Goal: Task Accomplishment & Management: Use online tool/utility

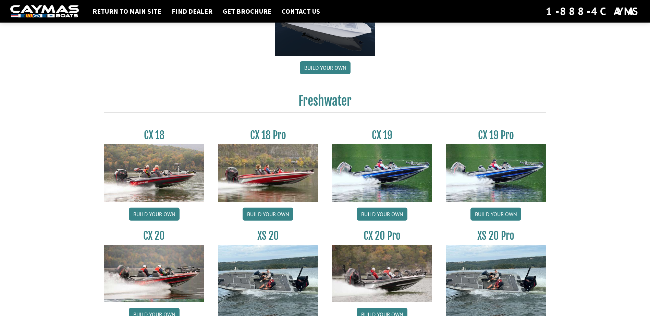
scroll to position [514, 0]
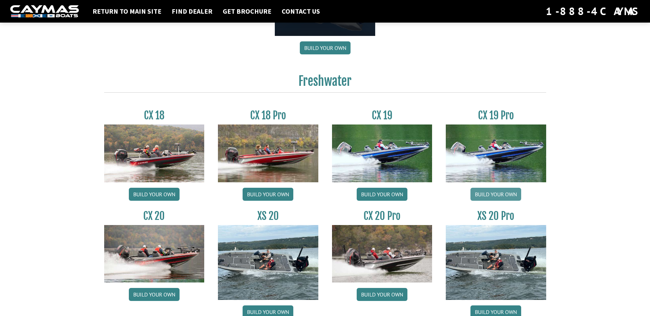
click at [489, 188] on link "Build your own" at bounding box center [495, 194] width 51 height 13
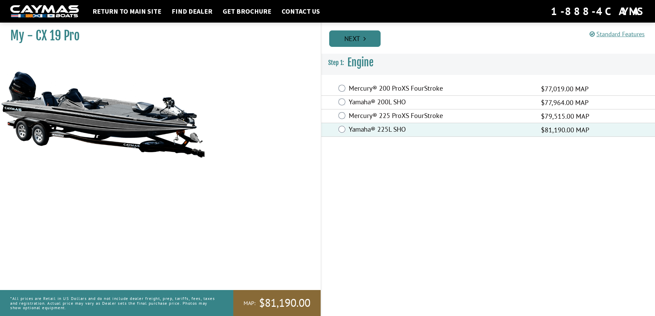
click at [350, 35] on link "Next" at bounding box center [354, 38] width 51 height 16
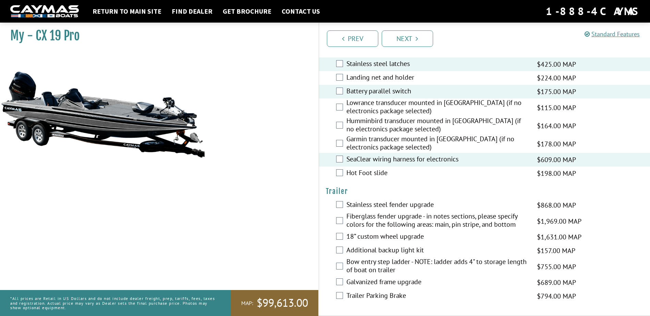
scroll to position [982, 0]
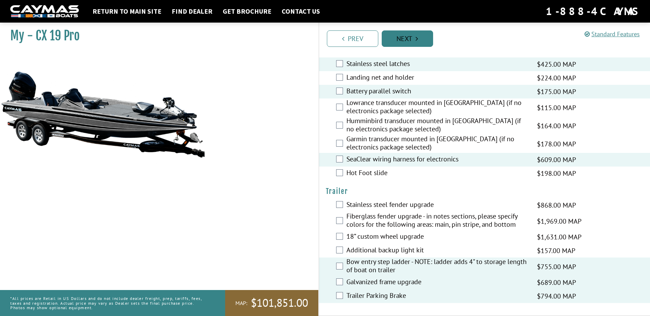
click at [409, 34] on link "Next" at bounding box center [406, 38] width 51 height 16
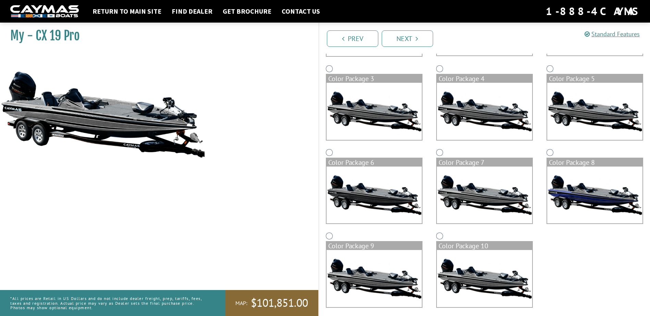
scroll to position [138, 0]
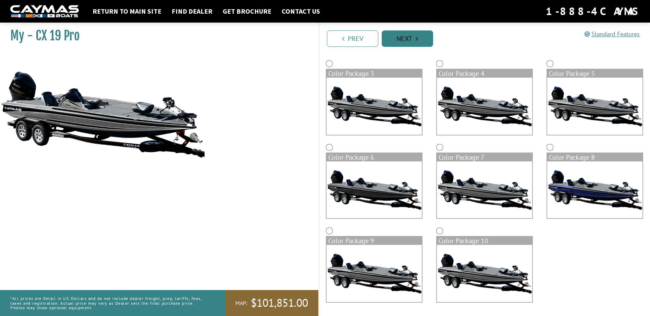
click at [413, 37] on link "Next" at bounding box center [406, 38] width 51 height 16
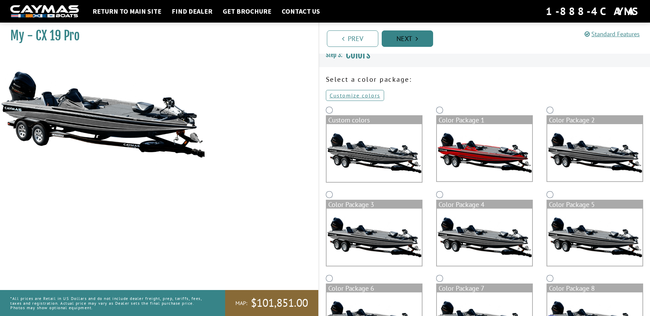
scroll to position [1, 0]
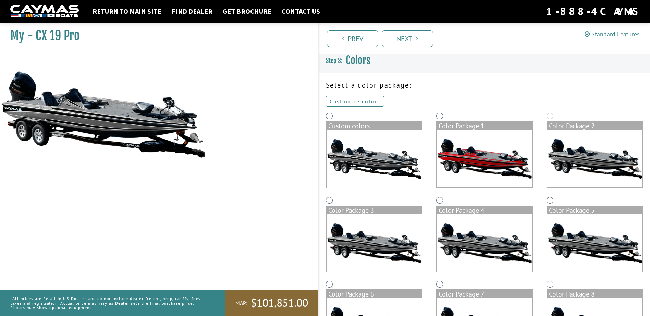
click at [355, 99] on link "Customize colors" at bounding box center [355, 101] width 58 height 11
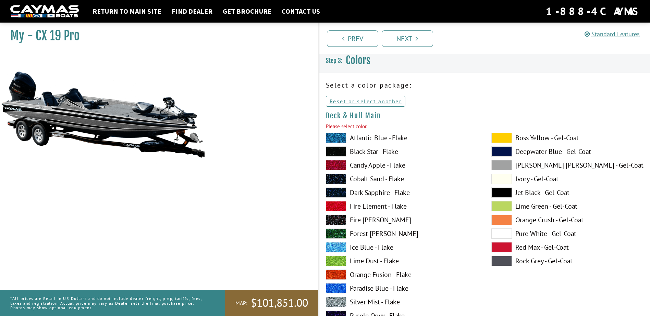
click at [339, 133] on span at bounding box center [336, 138] width 21 height 10
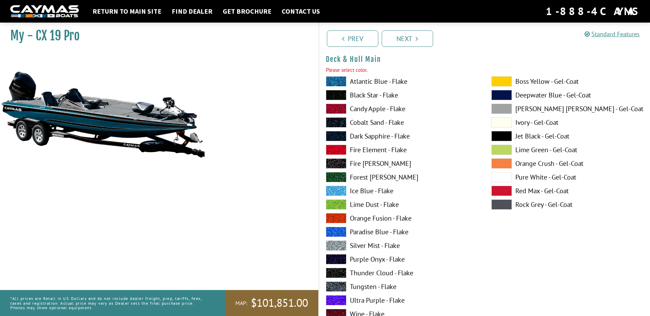
scroll to position [70, 0]
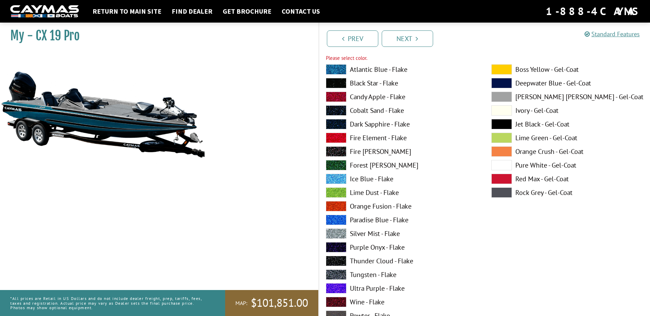
click at [339, 229] on span at bounding box center [336, 234] width 21 height 10
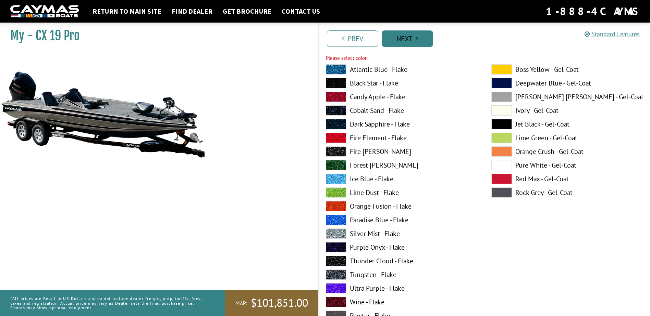
click at [404, 37] on link "Next" at bounding box center [406, 38] width 51 height 16
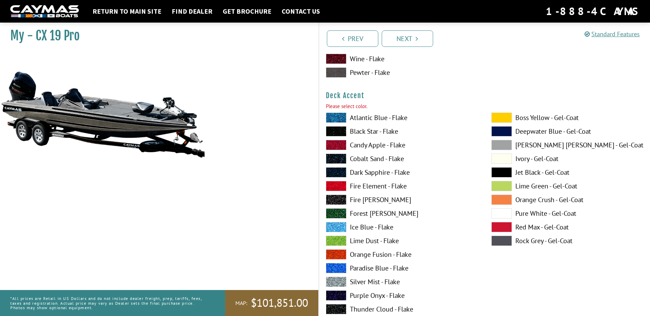
scroll to position [338, 0]
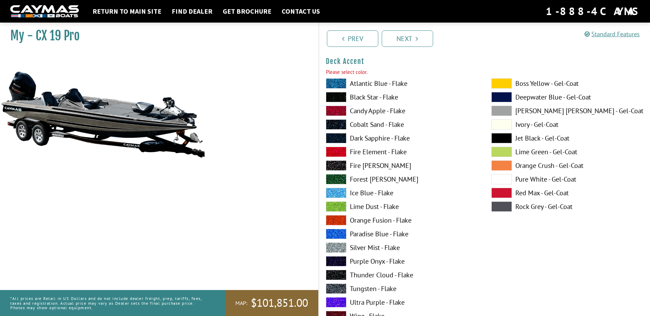
click at [503, 80] on span at bounding box center [501, 83] width 21 height 10
click at [334, 108] on span at bounding box center [336, 111] width 21 height 10
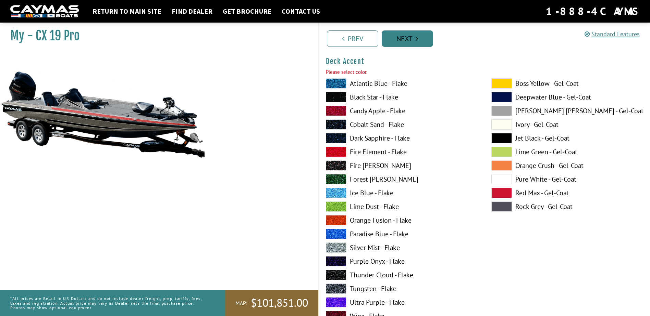
click at [403, 36] on link "Next" at bounding box center [406, 38] width 51 height 16
click at [498, 177] on span at bounding box center [501, 179] width 21 height 10
click at [403, 38] on link "Next" at bounding box center [406, 38] width 51 height 16
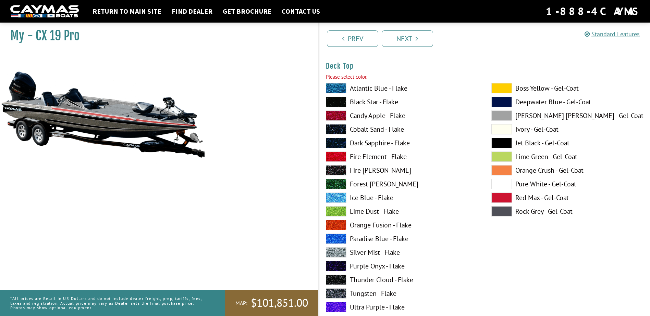
scroll to position [901, 0]
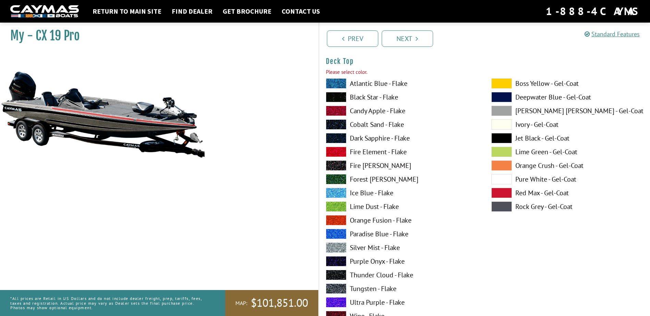
click at [497, 79] on span at bounding box center [501, 83] width 21 height 10
click at [342, 244] on span at bounding box center [336, 248] width 21 height 10
click at [407, 34] on link "Next" at bounding box center [406, 38] width 51 height 16
click at [500, 175] on span at bounding box center [501, 179] width 21 height 10
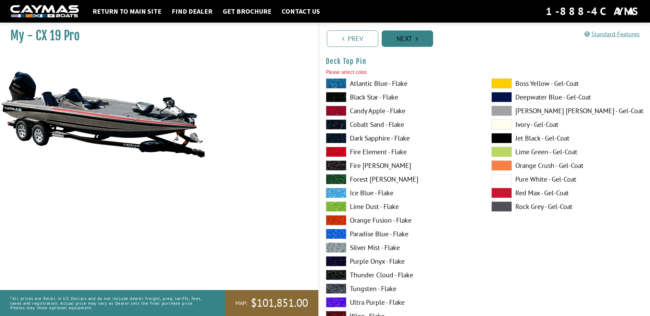
click at [405, 37] on link "Next" at bounding box center [406, 38] width 51 height 16
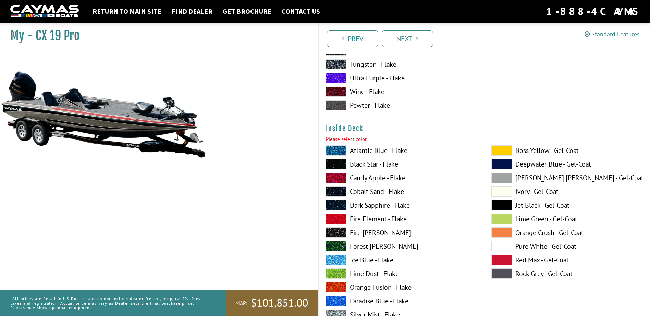
scroll to position [1465, 0]
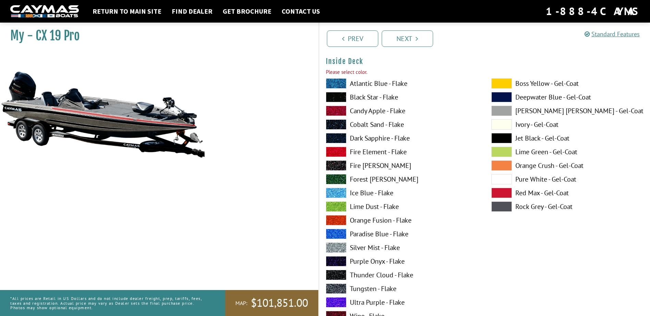
click at [335, 244] on span at bounding box center [336, 248] width 21 height 10
click at [402, 37] on link "Next" at bounding box center [406, 38] width 51 height 16
click at [335, 243] on span at bounding box center [336, 248] width 21 height 10
click at [412, 34] on link "Next" at bounding box center [406, 38] width 51 height 16
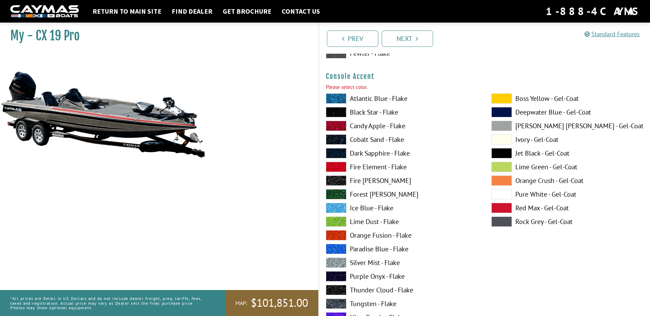
scroll to position [2029, 0]
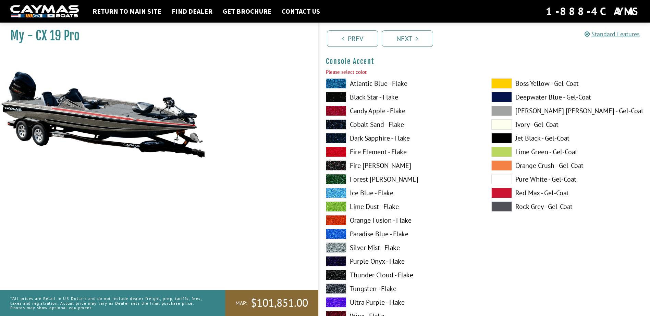
click at [338, 106] on span at bounding box center [336, 111] width 21 height 10
click at [409, 36] on link "Next" at bounding box center [406, 38] width 51 height 16
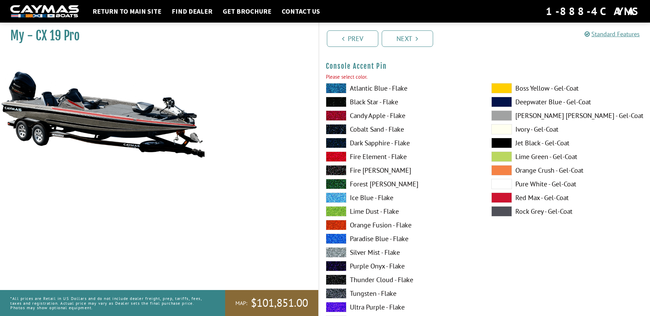
scroll to position [2310, 0]
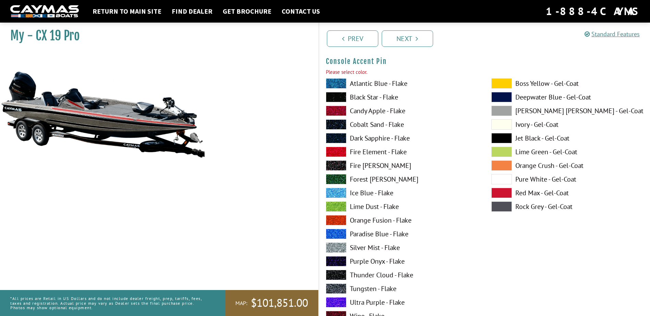
click at [502, 177] on span at bounding box center [501, 179] width 21 height 10
click at [412, 34] on link "Next" at bounding box center [406, 38] width 51 height 16
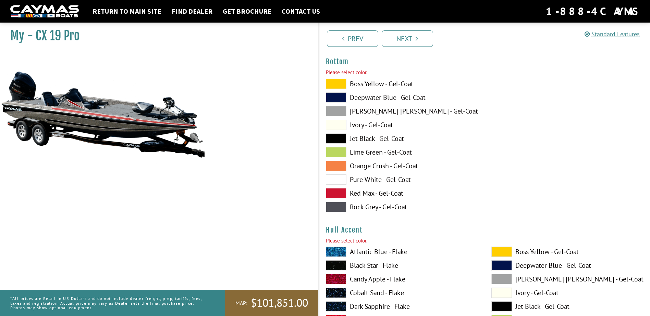
scroll to position [2592, 0]
click at [337, 108] on span at bounding box center [336, 111] width 21 height 10
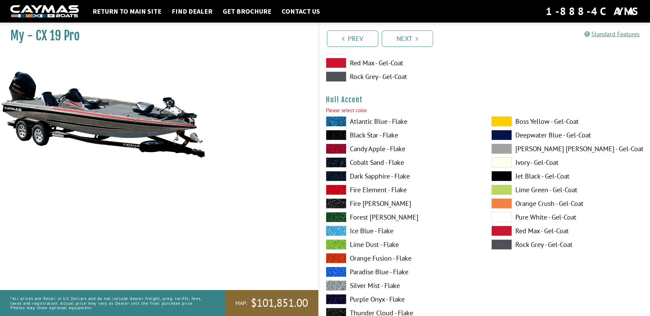
scroll to position [2729, 0]
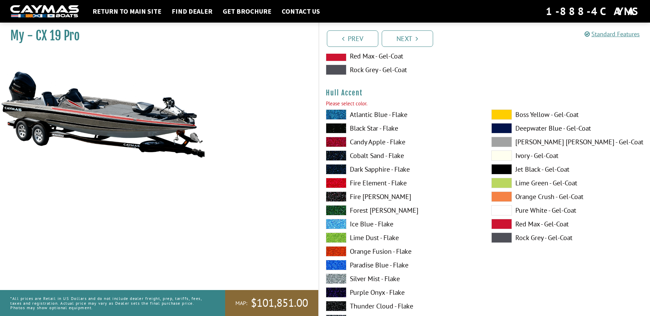
click at [503, 112] on span at bounding box center [501, 115] width 21 height 10
click at [339, 138] on span at bounding box center [336, 142] width 21 height 10
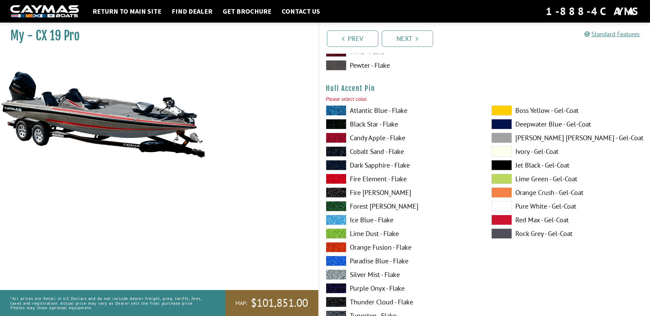
scroll to position [3037, 0]
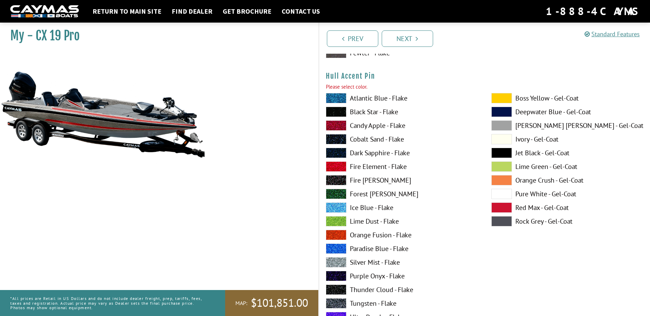
click at [502, 190] on span at bounding box center [501, 194] width 21 height 10
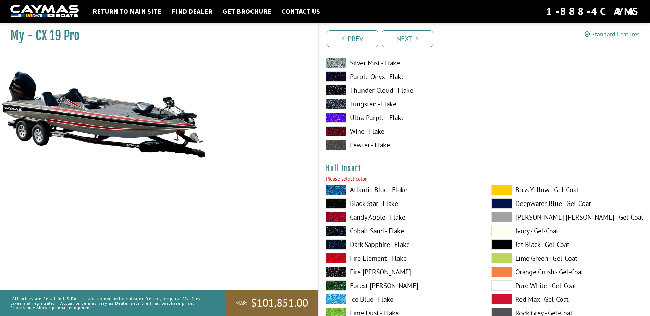
scroll to position [3243, 0]
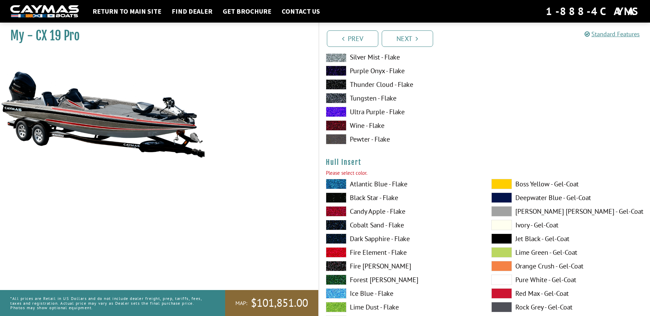
click at [502, 181] on span at bounding box center [501, 184] width 21 height 10
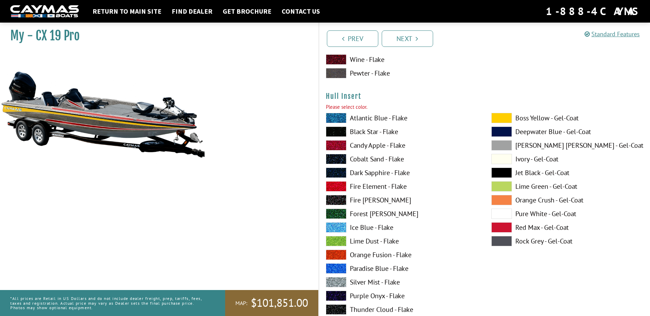
scroll to position [3311, 0]
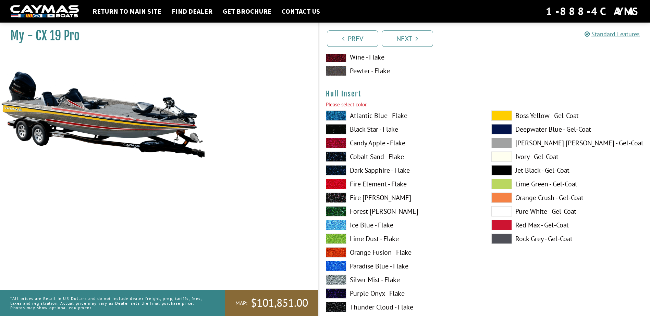
click at [339, 139] on span at bounding box center [336, 143] width 21 height 10
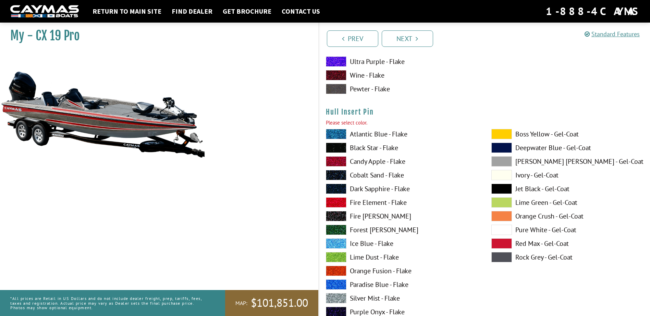
scroll to position [3585, 0]
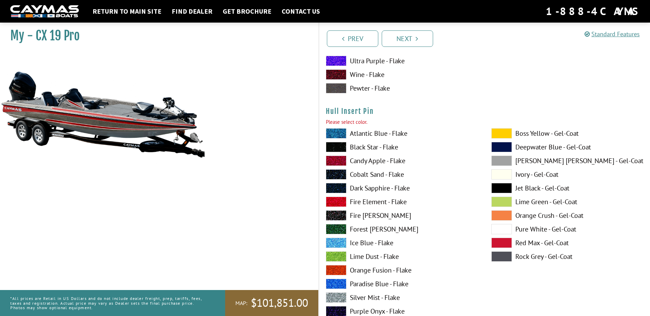
click at [499, 127] on div "Hull Insert Pin Please select color. Atlantic Blue - Flake Black Star - Flake C…" at bounding box center [484, 247] width 317 height 281
click at [505, 225] on span at bounding box center [501, 229] width 21 height 10
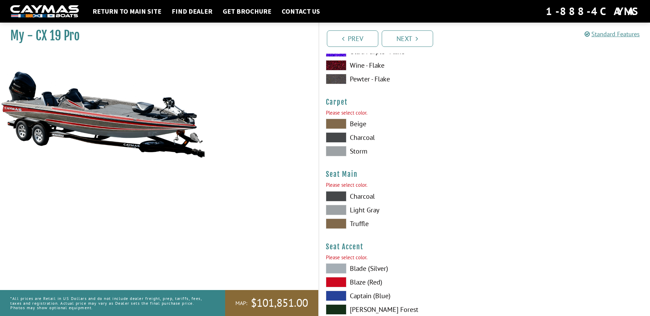
scroll to position [3894, 0]
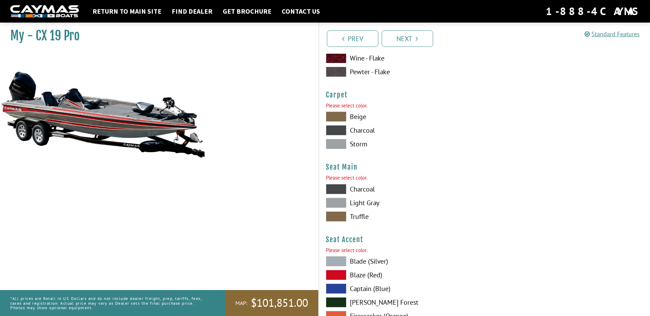
click at [336, 142] on span at bounding box center [336, 144] width 21 height 10
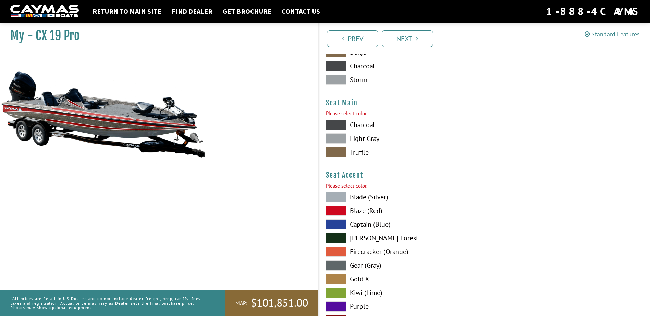
scroll to position [3962, 0]
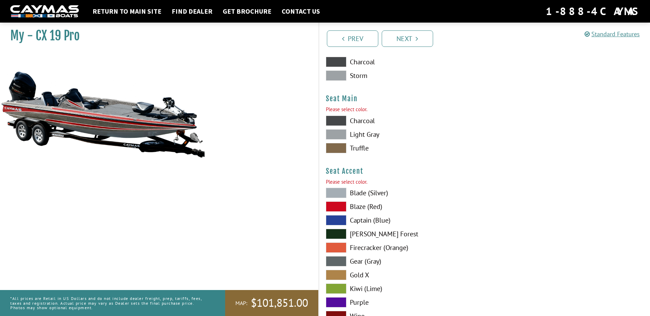
click at [336, 134] on span at bounding box center [336, 134] width 21 height 10
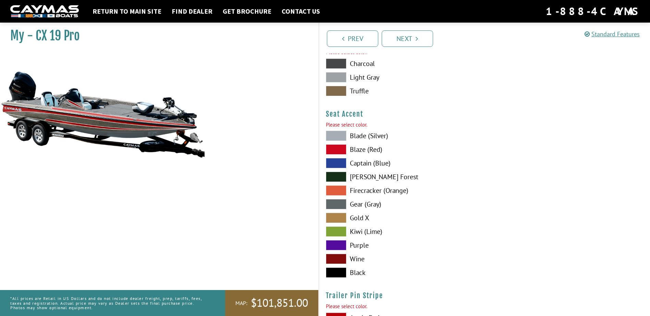
scroll to position [4031, 0]
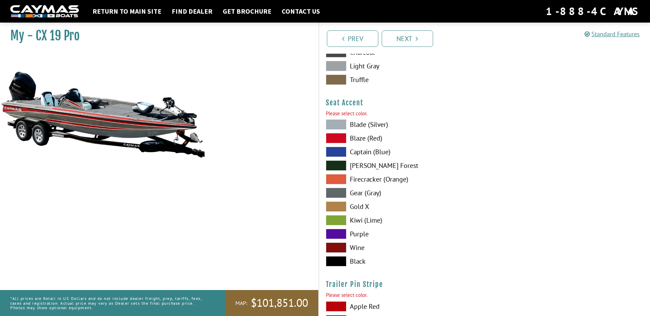
click at [336, 134] on span at bounding box center [336, 138] width 21 height 10
click at [335, 258] on span at bounding box center [336, 261] width 21 height 10
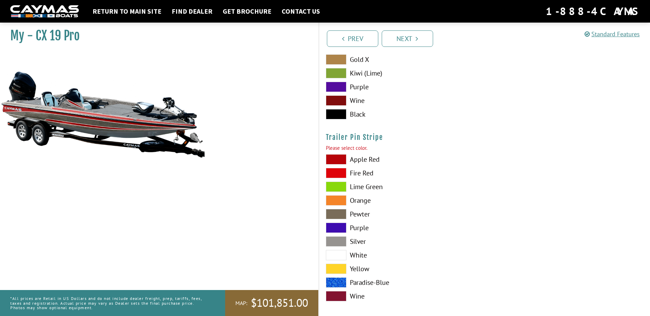
scroll to position [4183, 0]
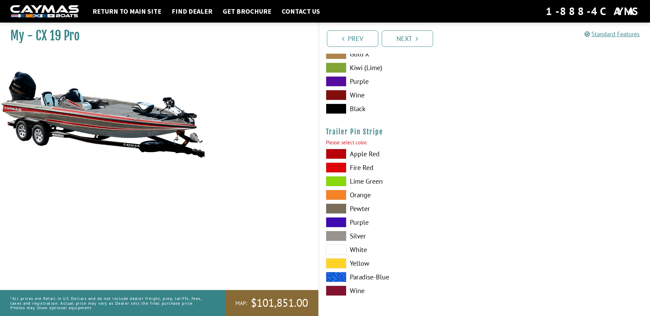
click at [335, 246] on span at bounding box center [336, 250] width 21 height 10
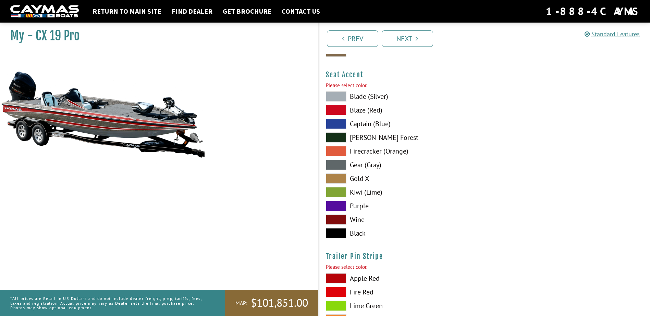
scroll to position [4046, 0]
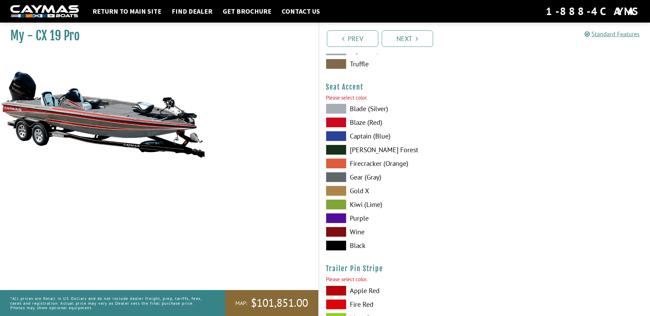
click at [332, 120] on span at bounding box center [336, 122] width 21 height 10
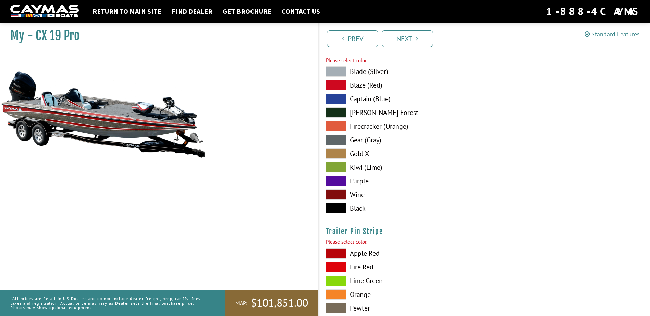
scroll to position [4183, 0]
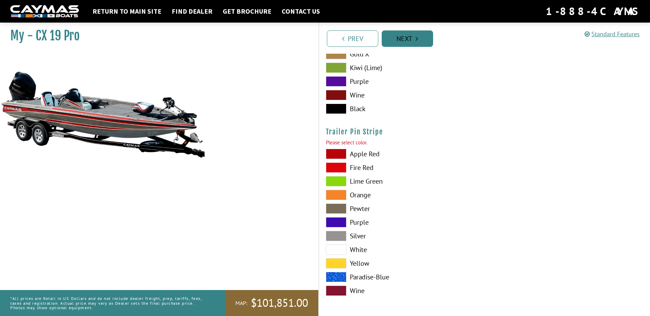
click at [411, 35] on link "Next" at bounding box center [406, 38] width 51 height 16
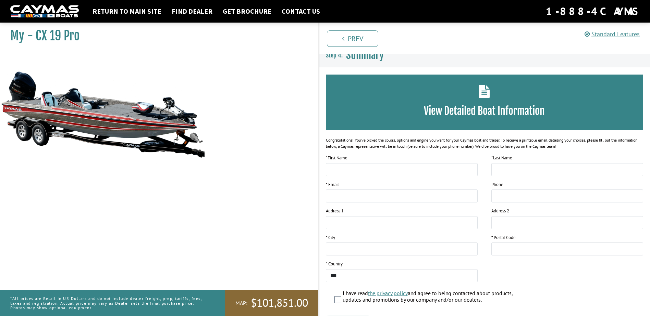
scroll to position [0, 0]
